Goal: Navigation & Orientation: Find specific page/section

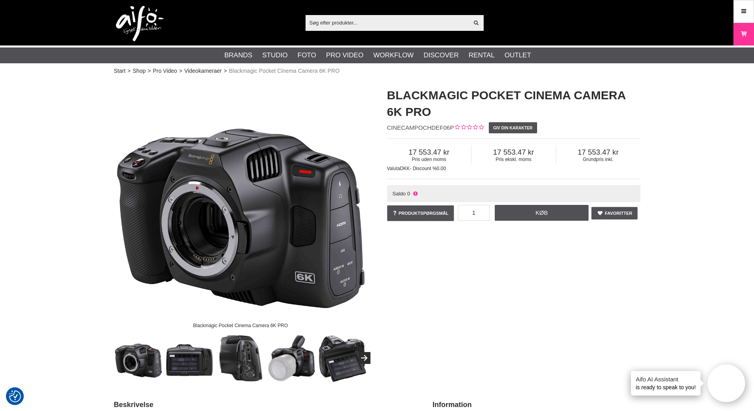
click at [135, 12] on img at bounding box center [139, 24] width 47 height 36
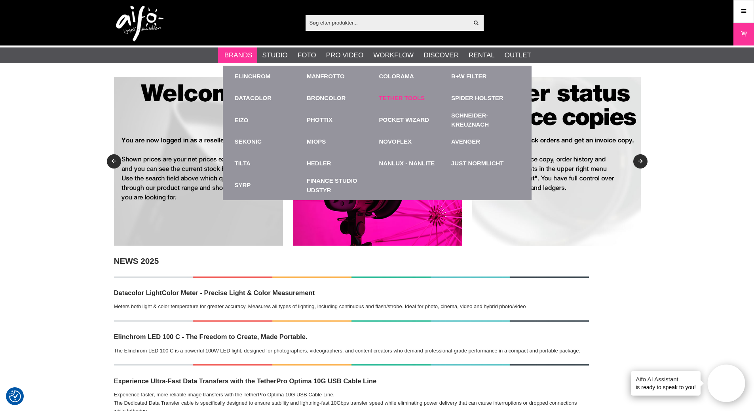
click at [397, 95] on link "Tether Tools" at bounding box center [402, 98] width 46 height 9
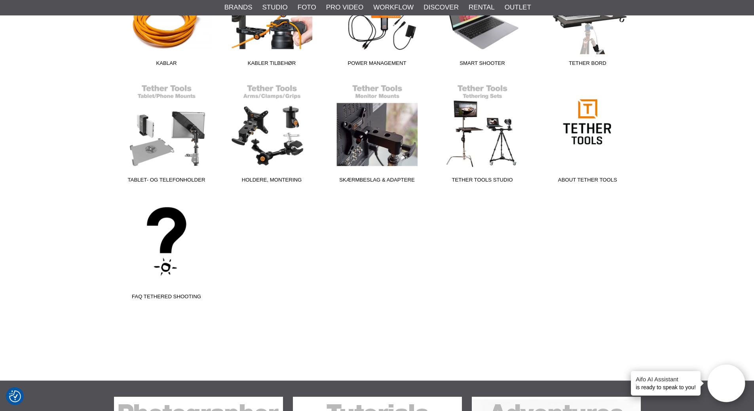
scroll to position [316, 0]
